Goal: Information Seeking & Learning: Check status

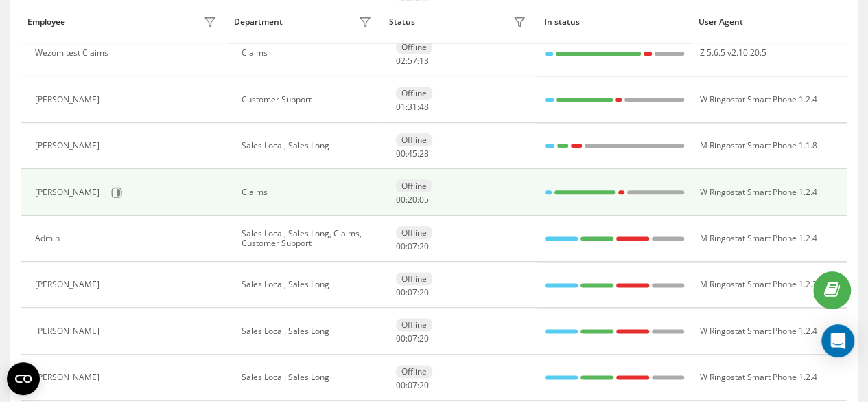
scroll to position [743, 0]
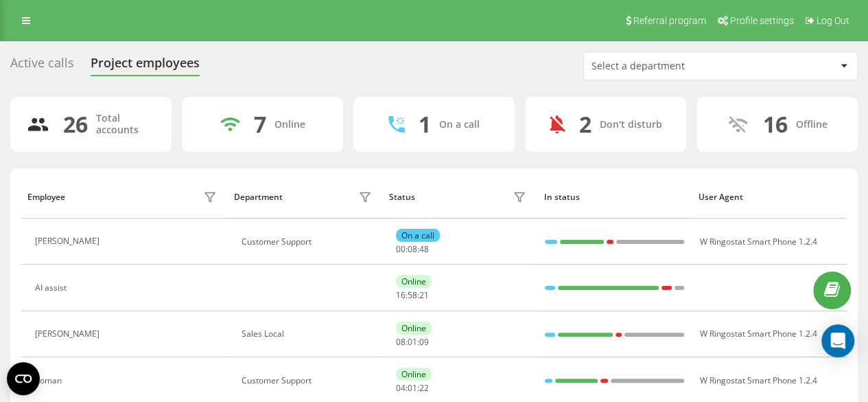
click at [54, 61] on div "Active calls" at bounding box center [42, 66] width 64 height 21
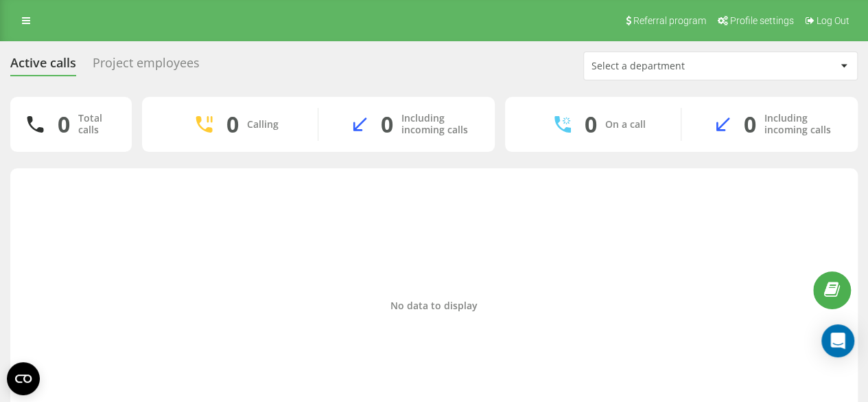
click at [151, 61] on div "Project employees" at bounding box center [146, 66] width 107 height 21
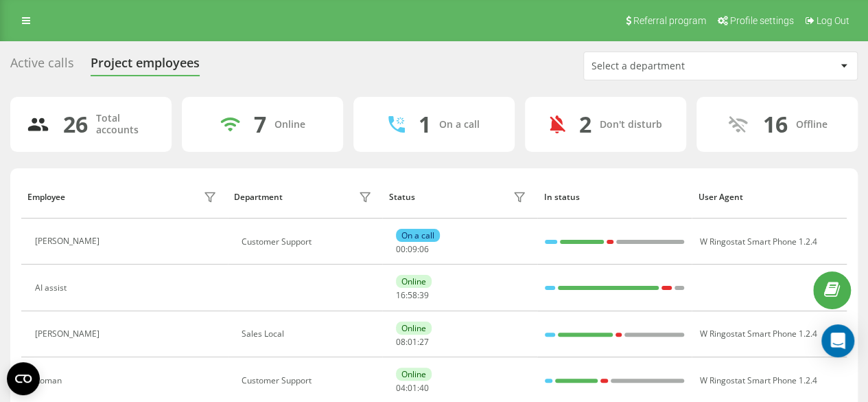
click at [59, 64] on div "Active calls" at bounding box center [42, 66] width 64 height 21
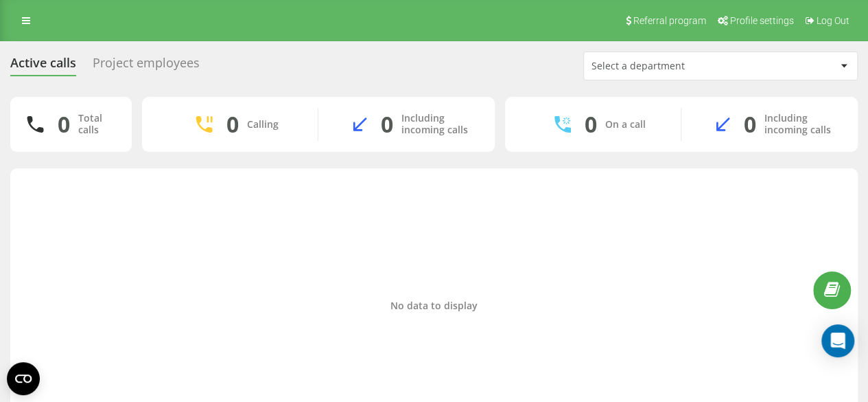
click at [137, 56] on div "Project employees" at bounding box center [146, 66] width 107 height 21
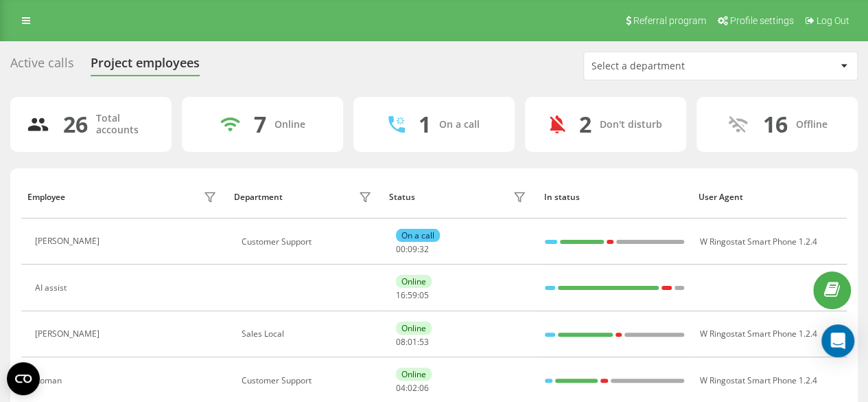
click at [43, 58] on div "Active calls" at bounding box center [42, 66] width 64 height 21
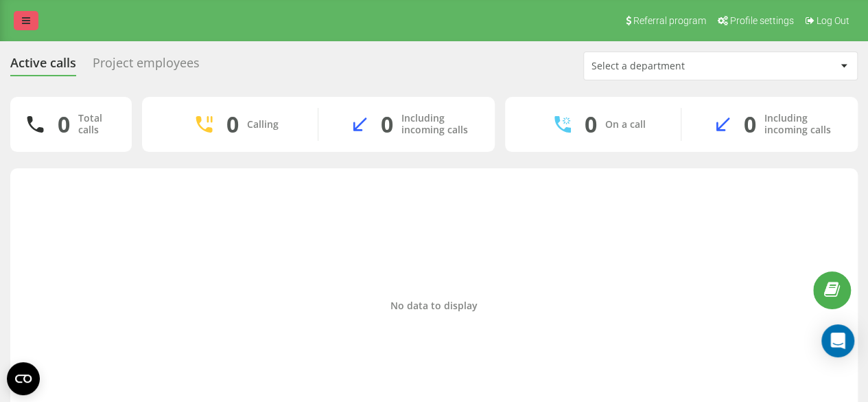
click at [21, 19] on link at bounding box center [26, 20] width 25 height 19
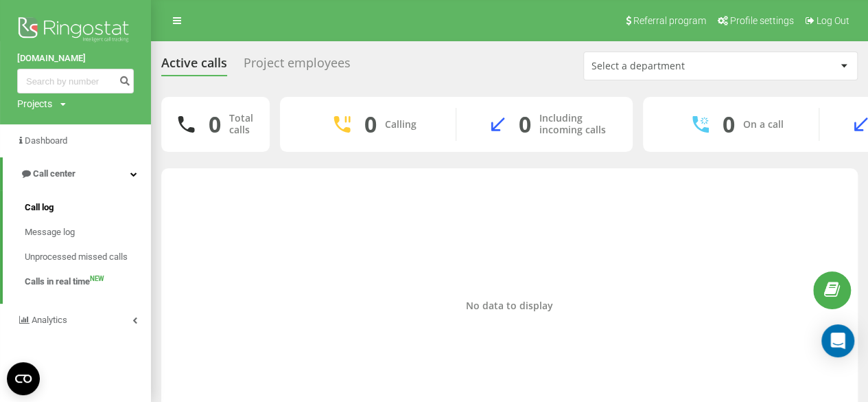
click at [45, 212] on span "Call log" at bounding box center [39, 207] width 29 height 14
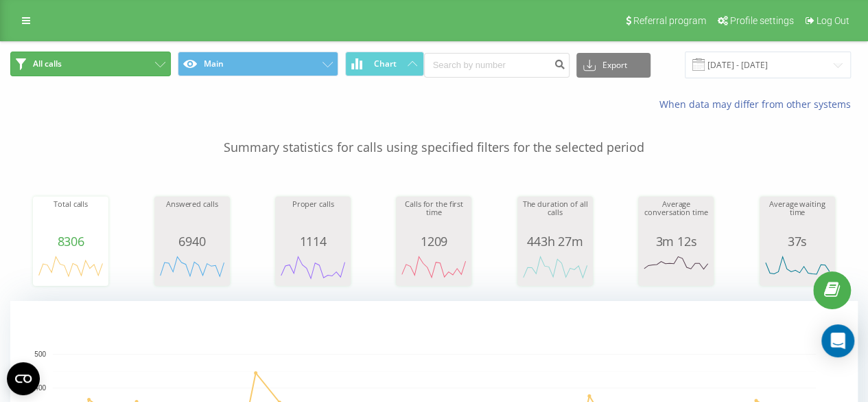
click at [114, 60] on button "All calls" at bounding box center [90, 63] width 161 height 25
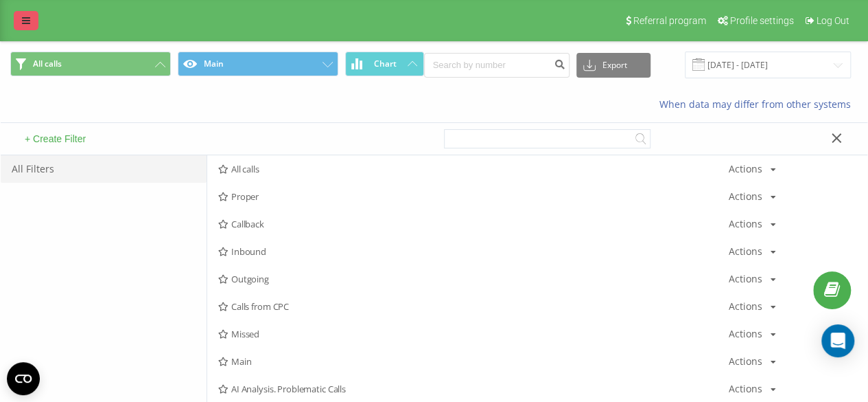
click at [35, 26] on link at bounding box center [26, 20] width 25 height 19
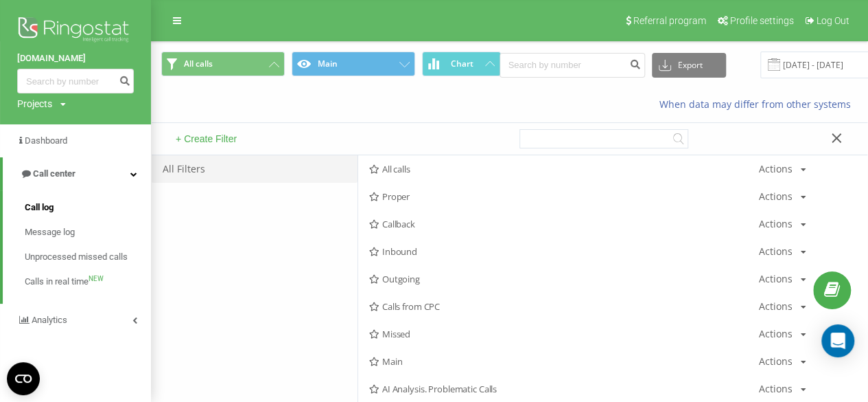
click at [55, 215] on link "Call log" at bounding box center [88, 207] width 126 height 25
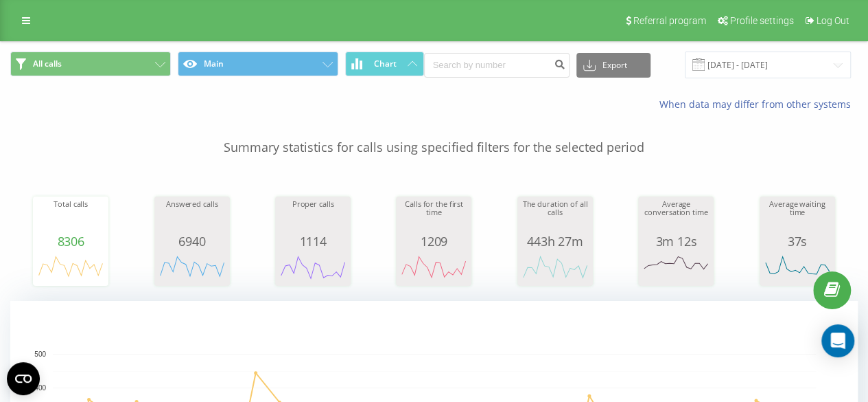
click at [40, 27] on div "Referral program Profile settings Log Out" at bounding box center [434, 20] width 868 height 41
click at [34, 25] on link at bounding box center [26, 20] width 25 height 19
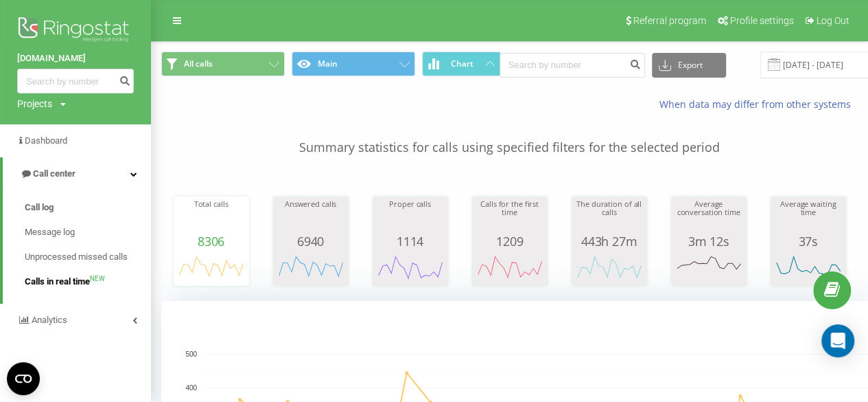
click at [60, 281] on span "Calls in real time" at bounding box center [57, 282] width 65 height 14
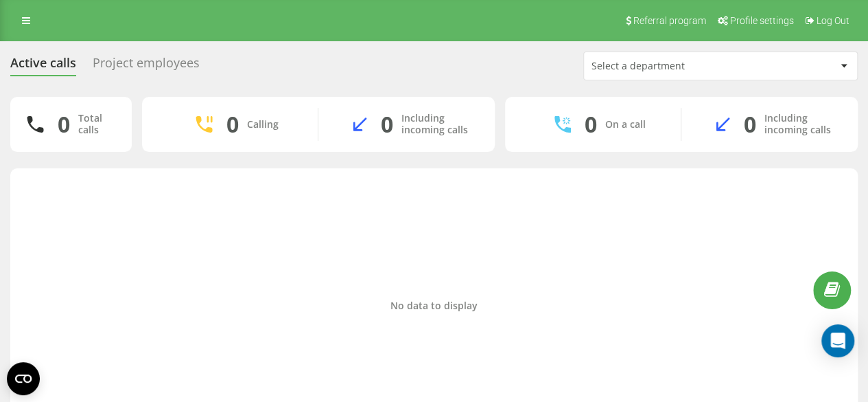
click at [128, 72] on div "Project employees" at bounding box center [146, 66] width 107 height 21
